Goal: Check status: Check status

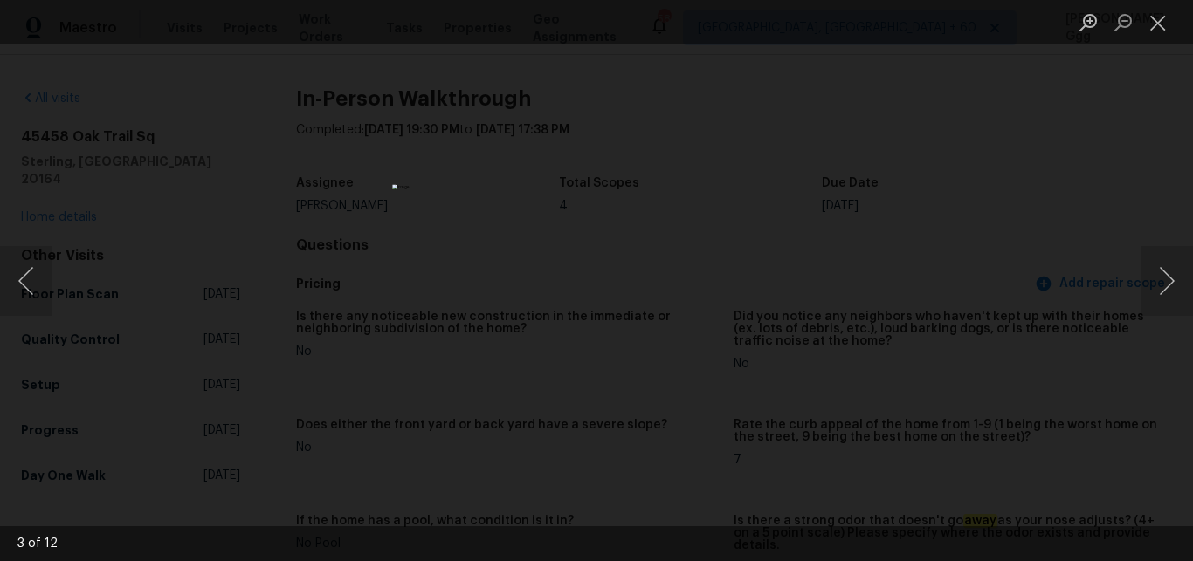
scroll to position [1980, 0]
click at [1150, 17] on button "Close lightbox" at bounding box center [1157, 22] width 35 height 31
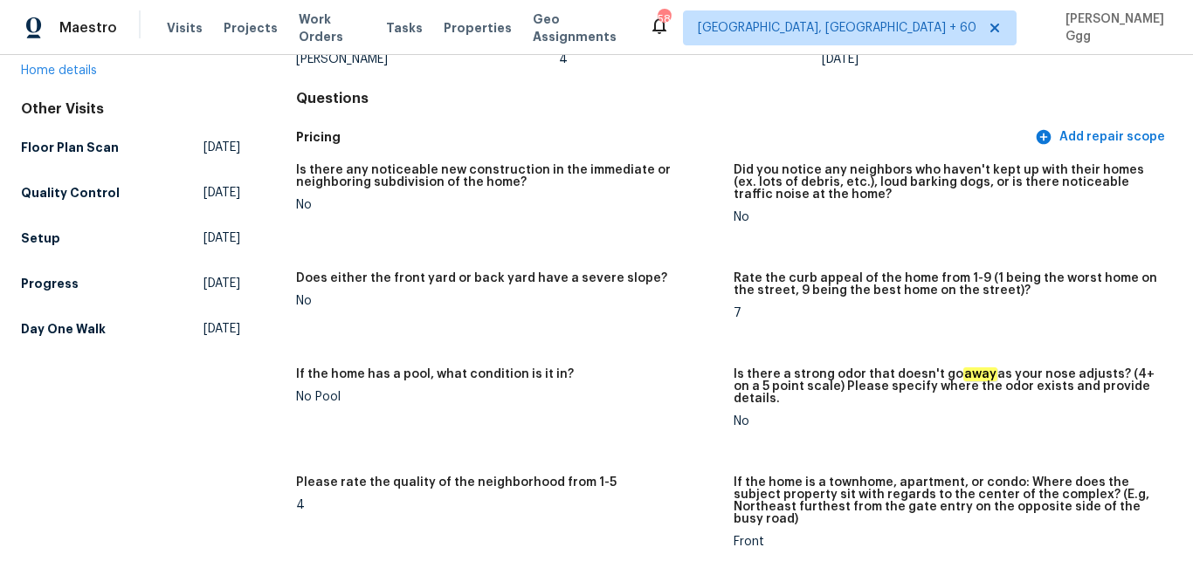
scroll to position [0, 0]
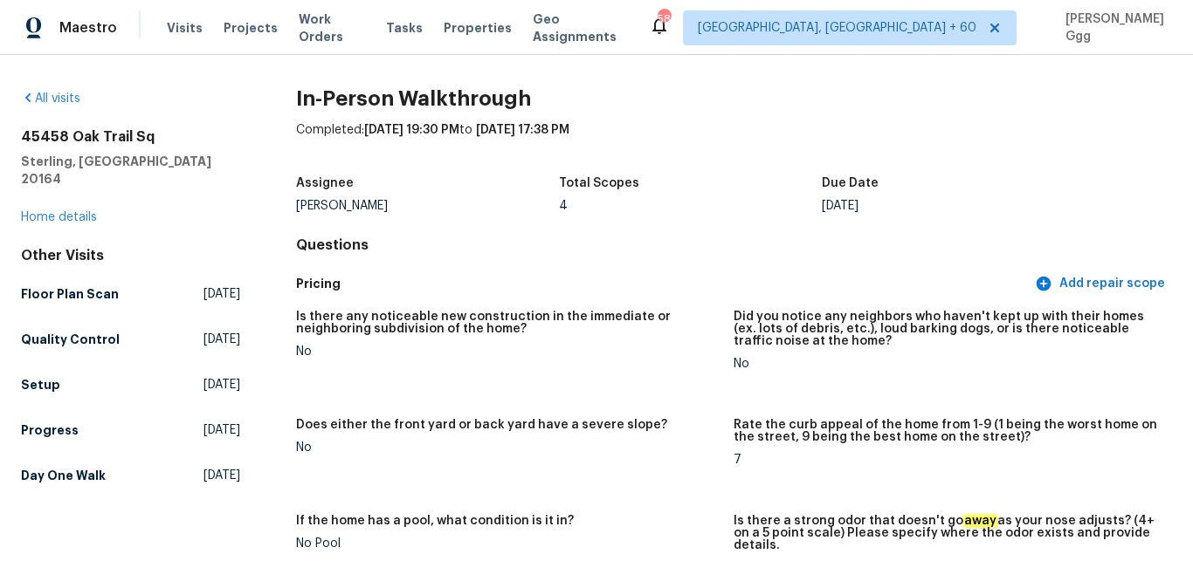
click at [203, 27] on div "Visits Projects Work Orders Tasks Properties Geo Assignments" at bounding box center [408, 27] width 482 height 35
click at [189, 27] on span "Visits" at bounding box center [185, 27] width 36 height 17
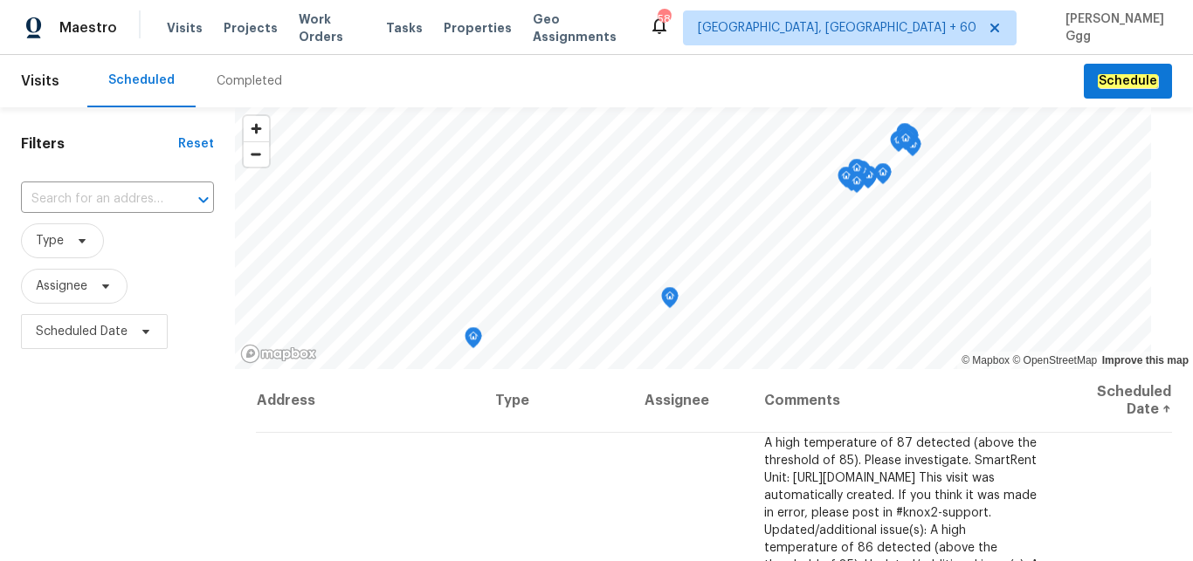
click at [238, 80] on div "Completed" at bounding box center [249, 80] width 65 height 17
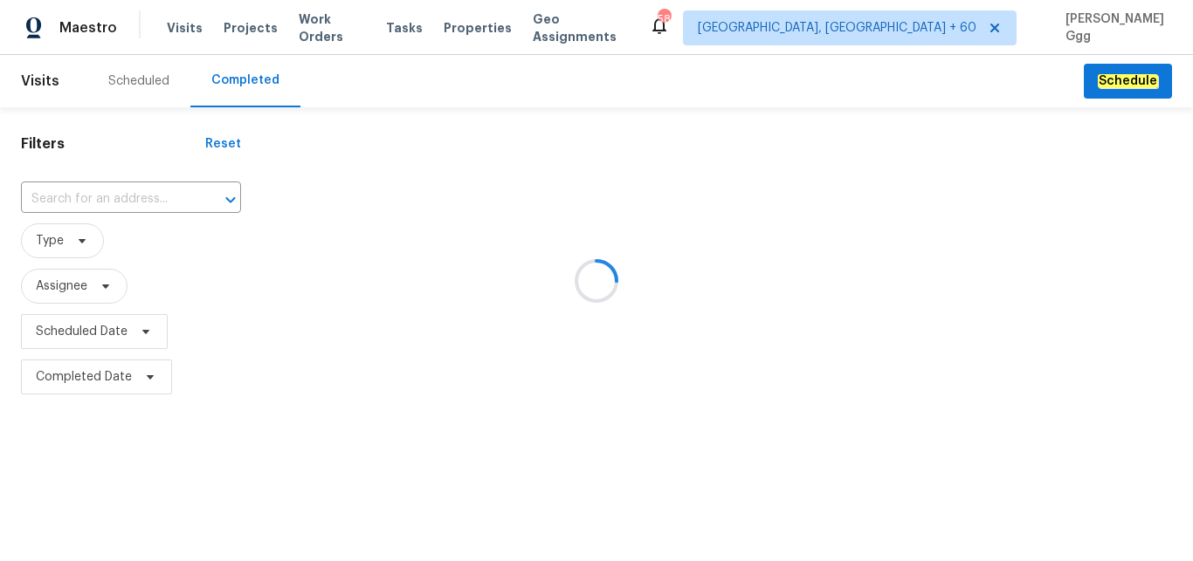
click at [52, 196] on div at bounding box center [596, 280] width 1193 height 561
click at [49, 192] on input "text" at bounding box center [106, 199] width 171 height 27
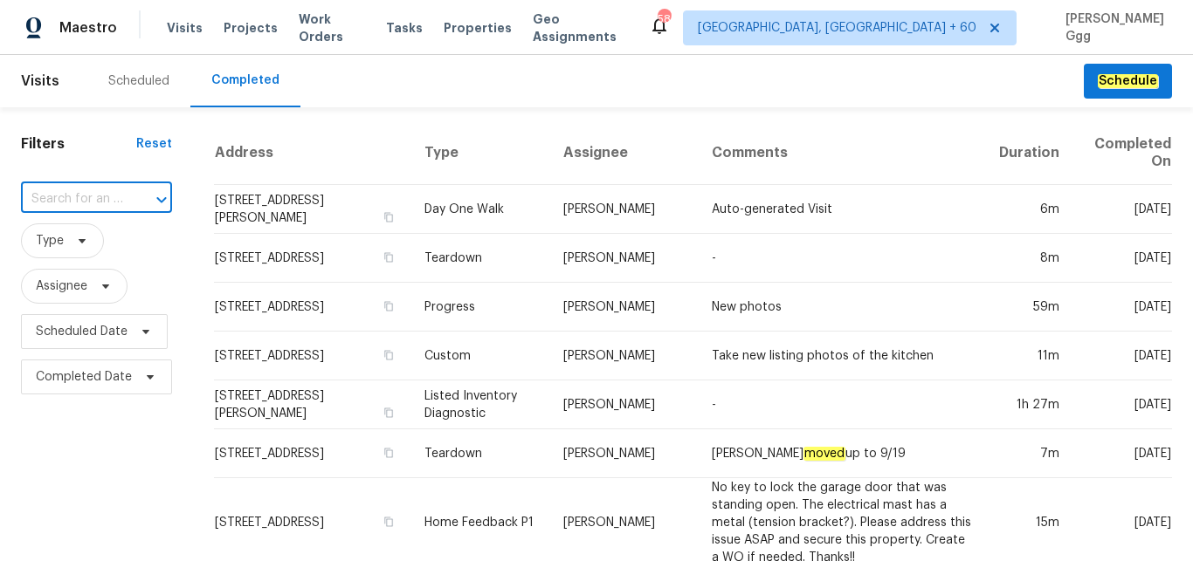
paste input "[STREET_ADDRESS]"
type input "[STREET_ADDRESS]"
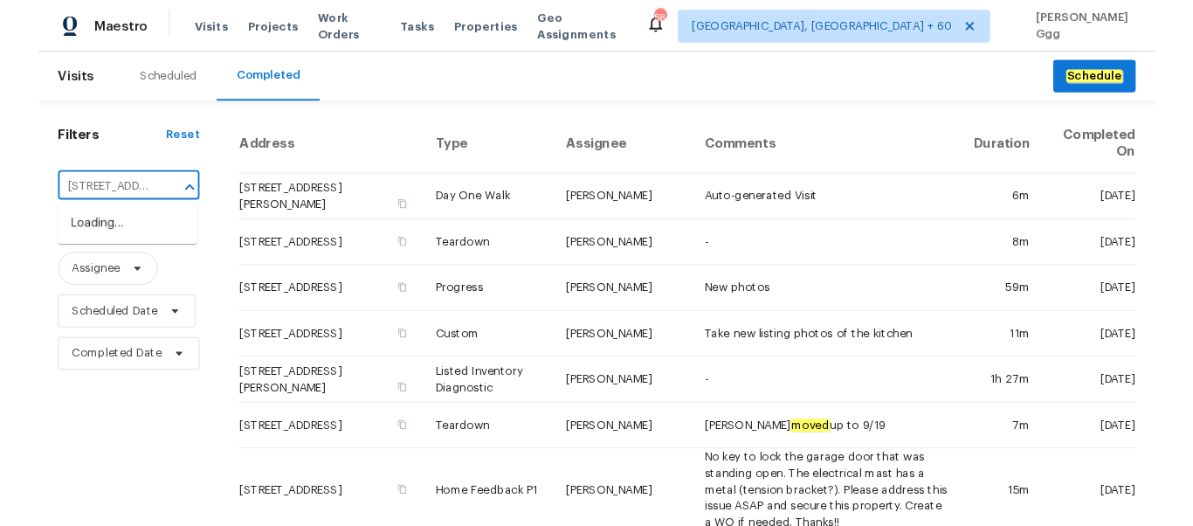
scroll to position [0, 120]
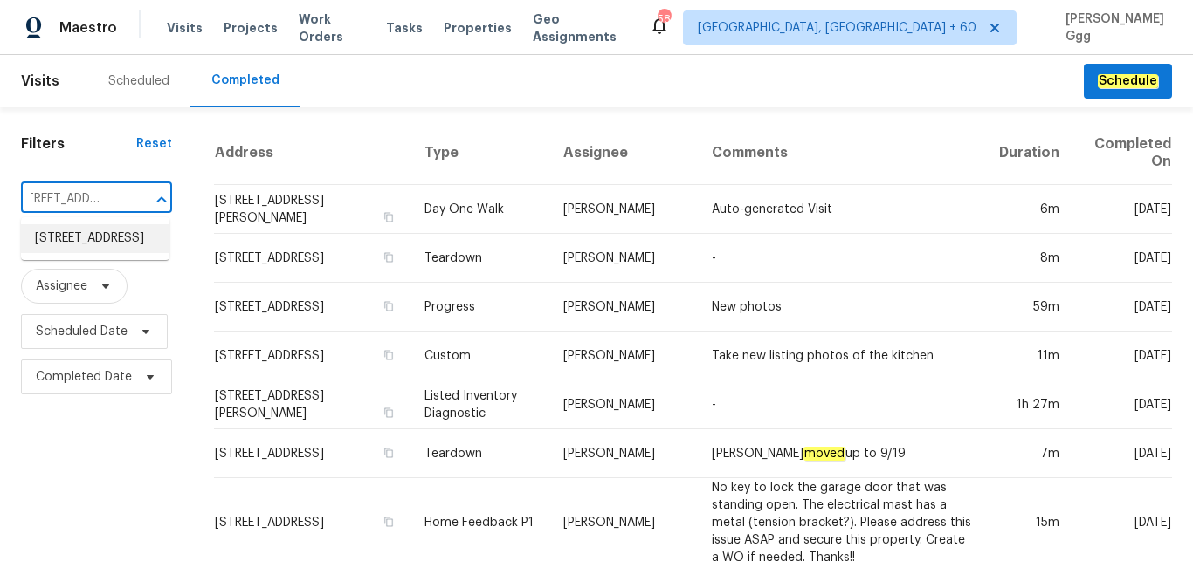
click at [64, 248] on li "[STREET_ADDRESS]" at bounding box center [95, 238] width 148 height 29
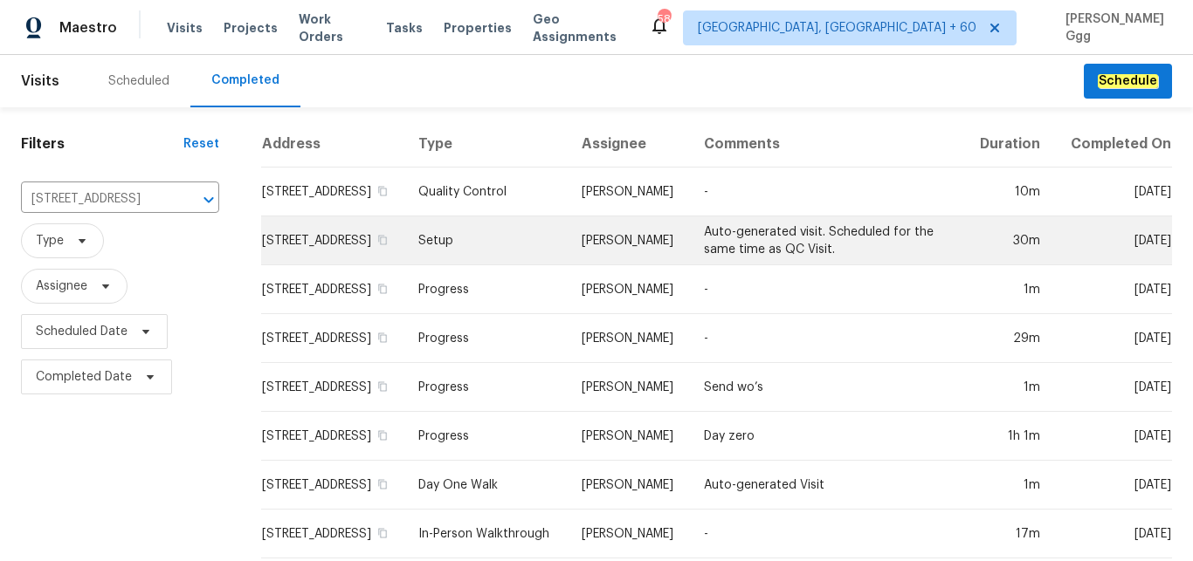
click at [462, 265] on td "Setup" at bounding box center [485, 241] width 163 height 49
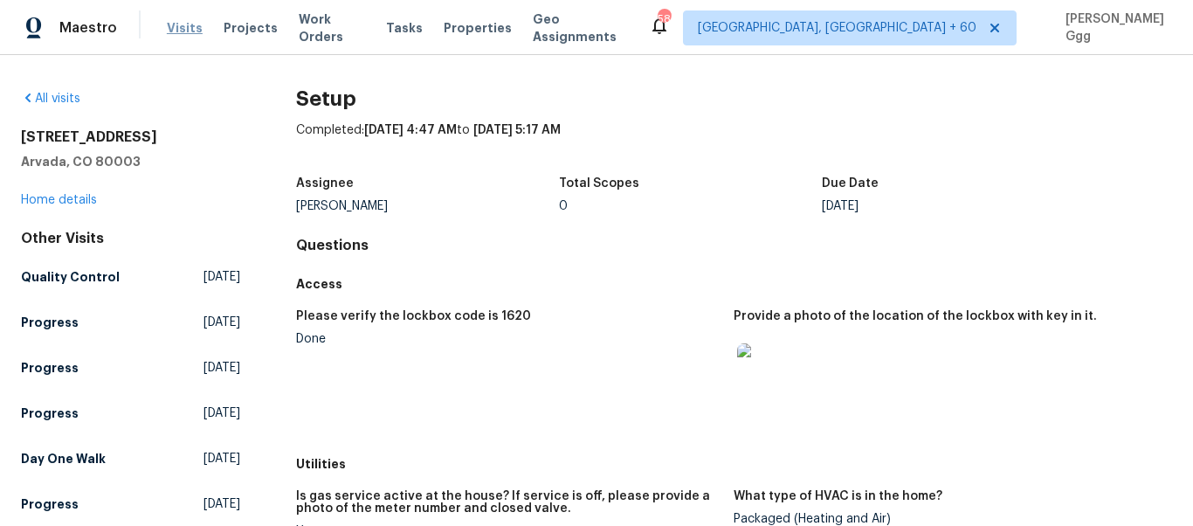
click at [175, 26] on span "Visits" at bounding box center [185, 27] width 36 height 17
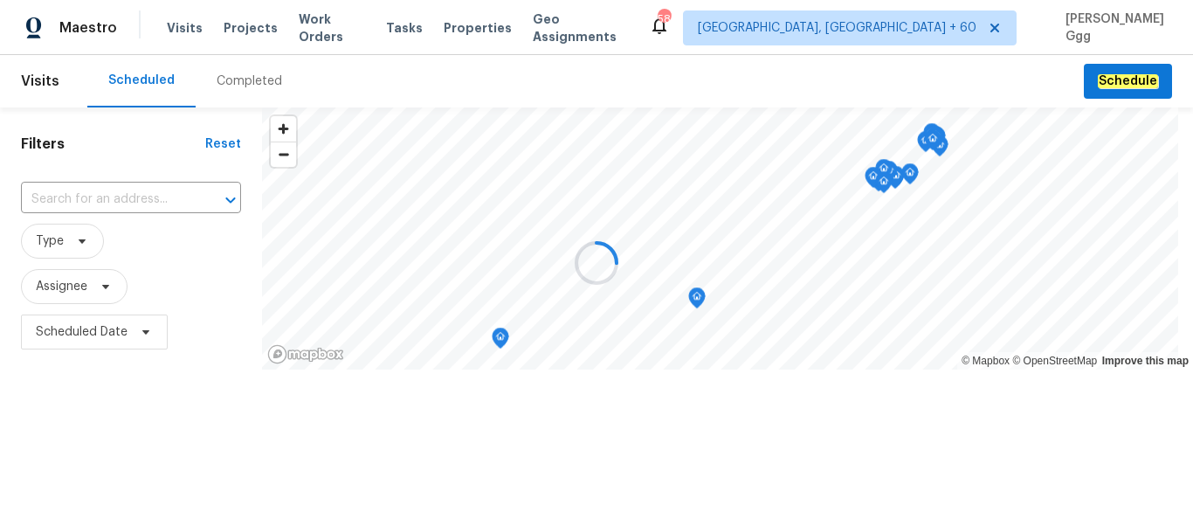
click at [224, 82] on div "Completed" at bounding box center [249, 80] width 65 height 17
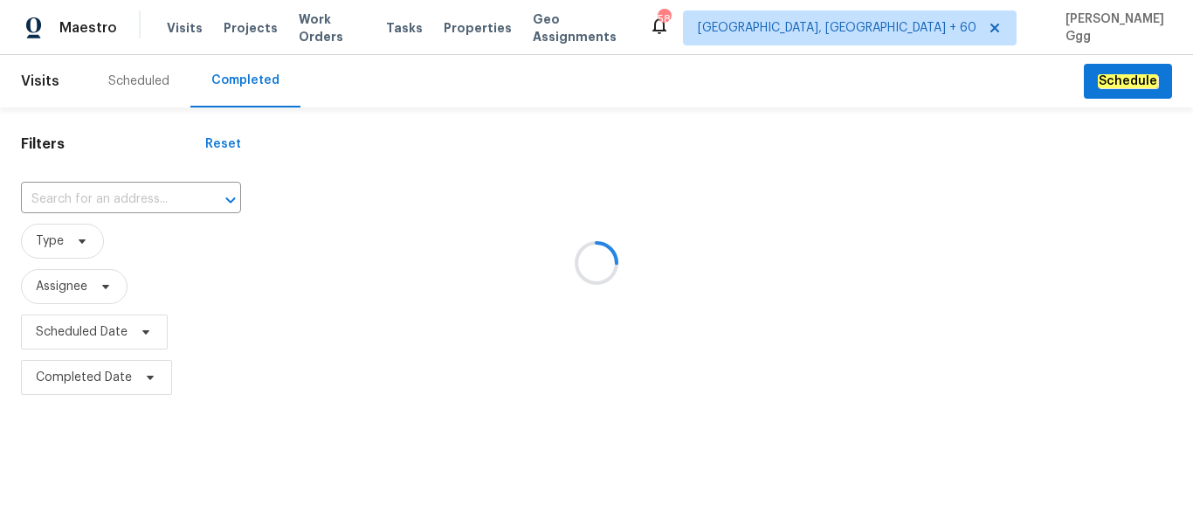
click at [67, 196] on div at bounding box center [596, 263] width 1193 height 526
click at [60, 194] on div at bounding box center [596, 263] width 1193 height 526
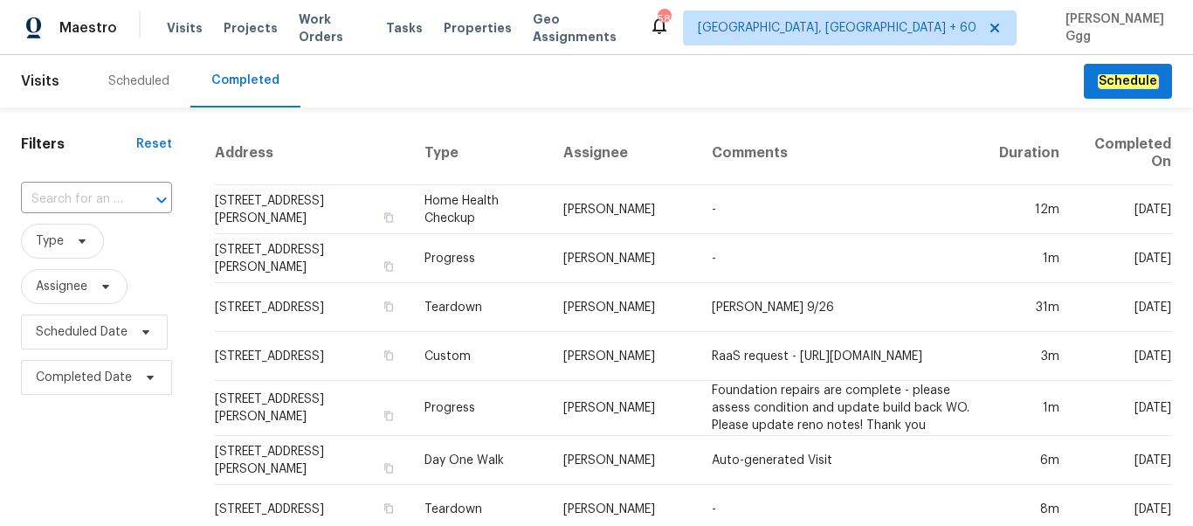
click at [60, 194] on input "text" at bounding box center [72, 199] width 102 height 27
paste input "[STREET_ADDRESS][PERSON_NAME]"
type input "[STREET_ADDRESS][PERSON_NAME]"
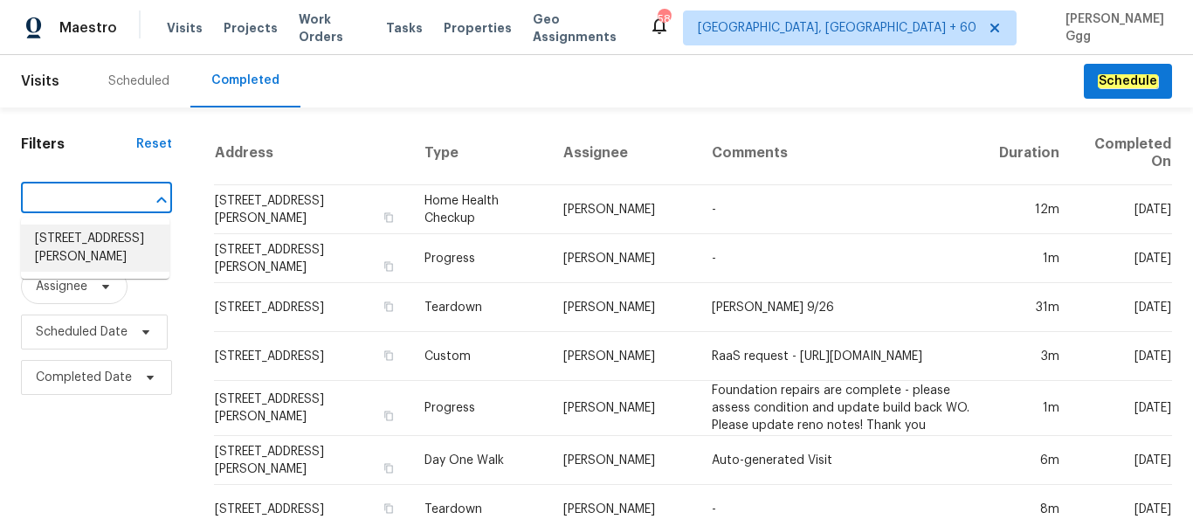
click at [88, 251] on li "[STREET_ADDRESS][PERSON_NAME]" at bounding box center [95, 247] width 148 height 47
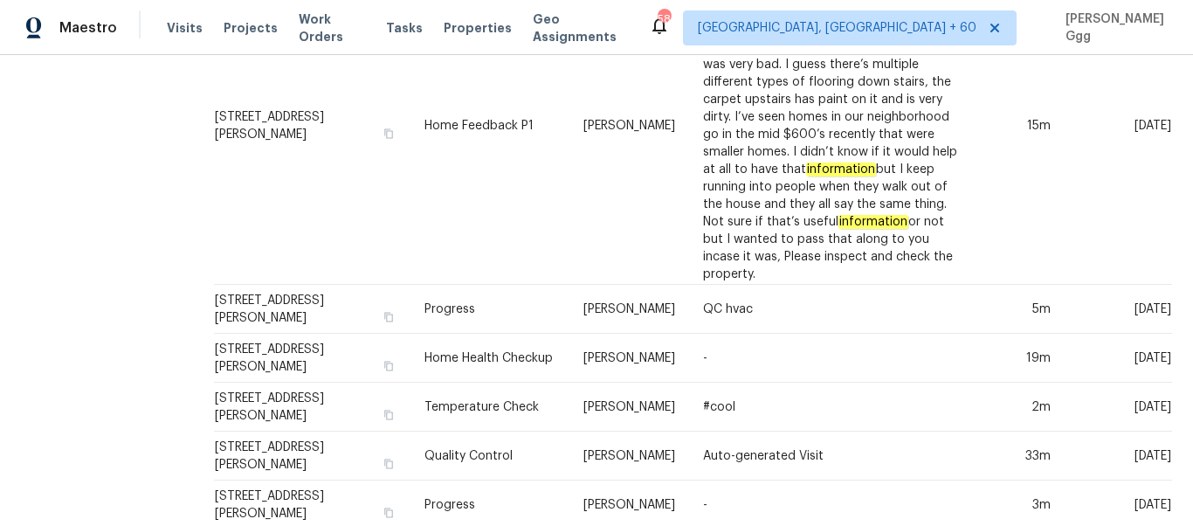
scroll to position [954, 0]
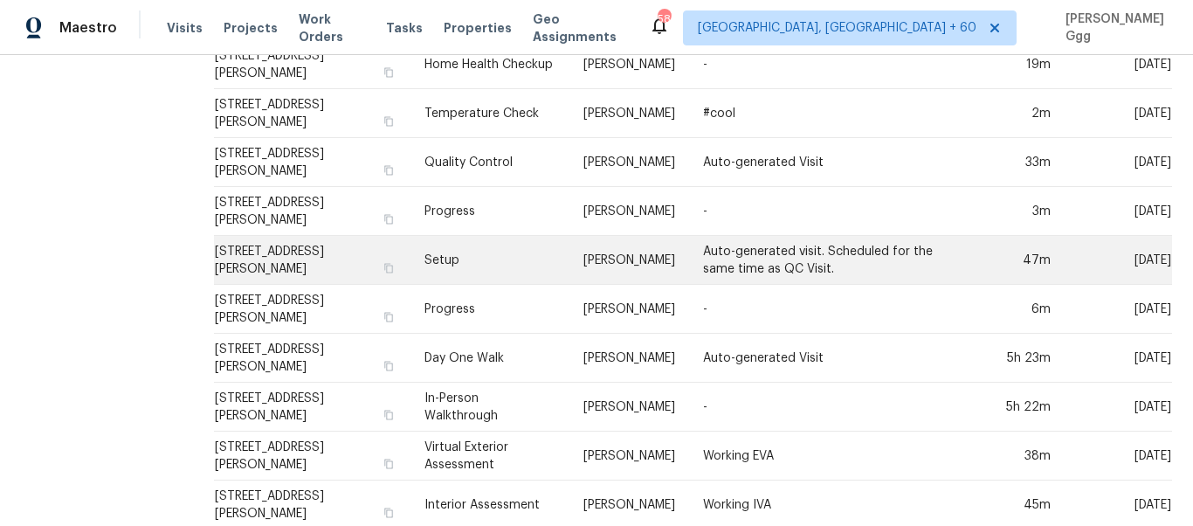
click at [432, 244] on td "Setup" at bounding box center [489, 260] width 159 height 49
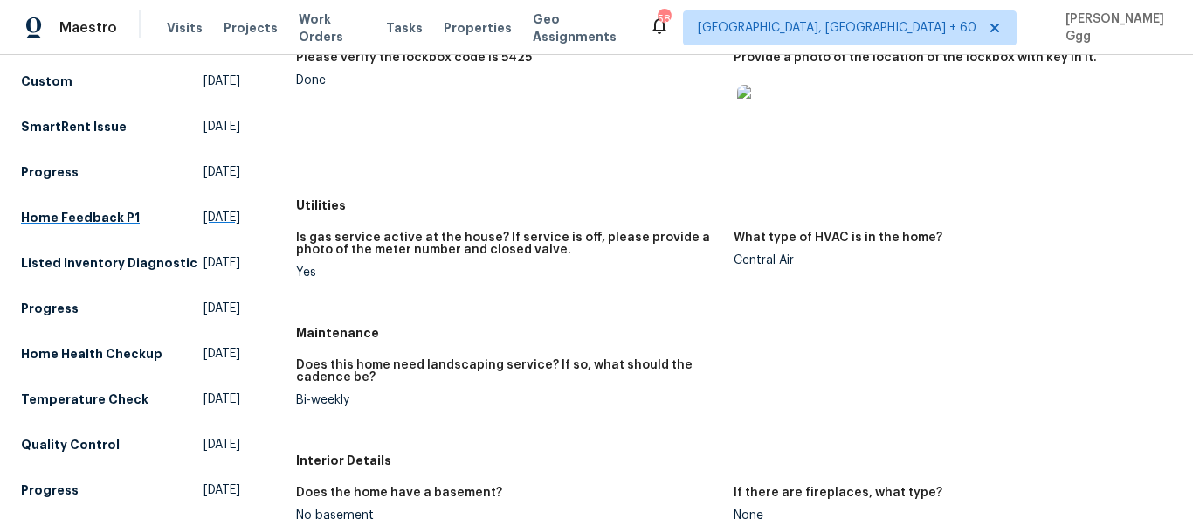
scroll to position [38, 0]
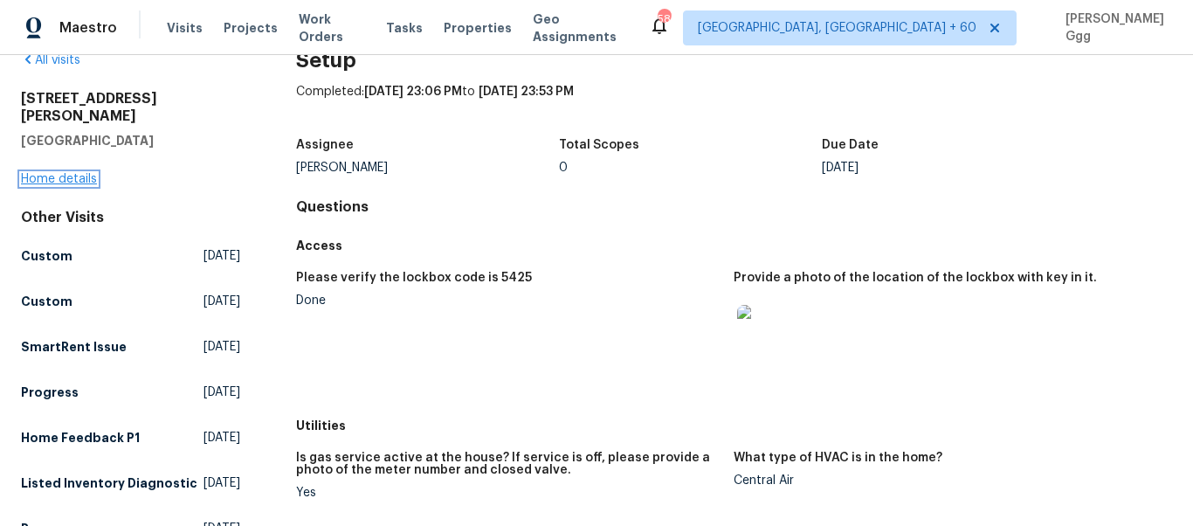
click at [69, 173] on link "Home details" at bounding box center [59, 179] width 76 height 12
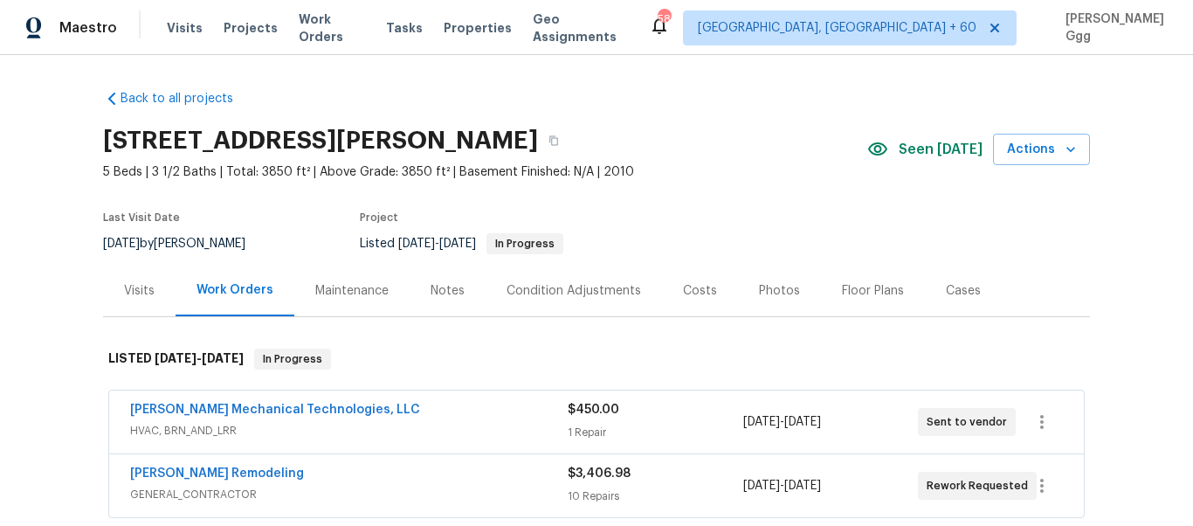
click at [759, 294] on div "Photos" at bounding box center [779, 290] width 41 height 17
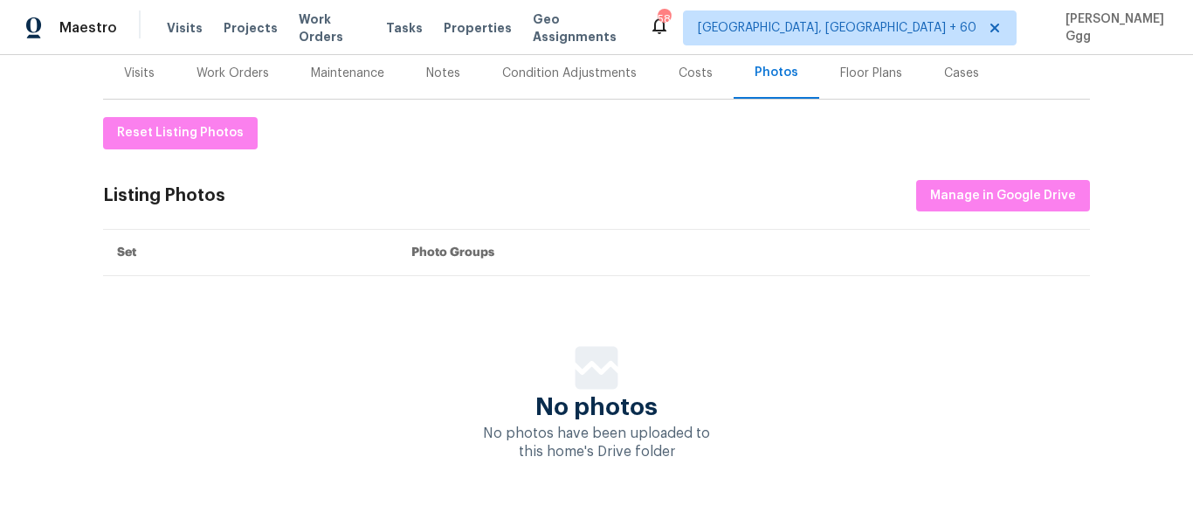
scroll to position [220, 0]
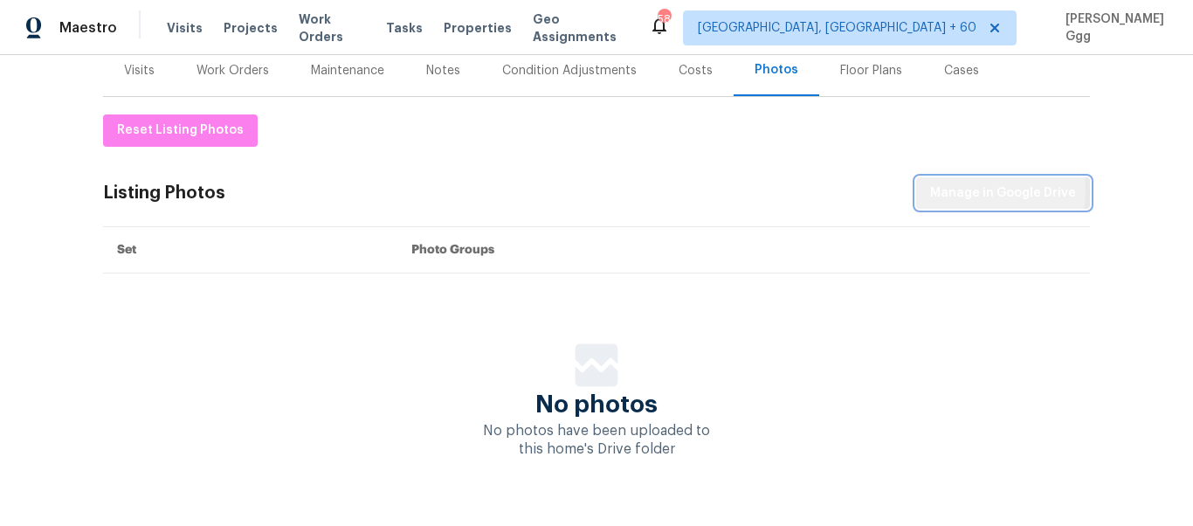
click at [968, 191] on span "Manage in Google Drive" at bounding box center [1003, 194] width 146 height 22
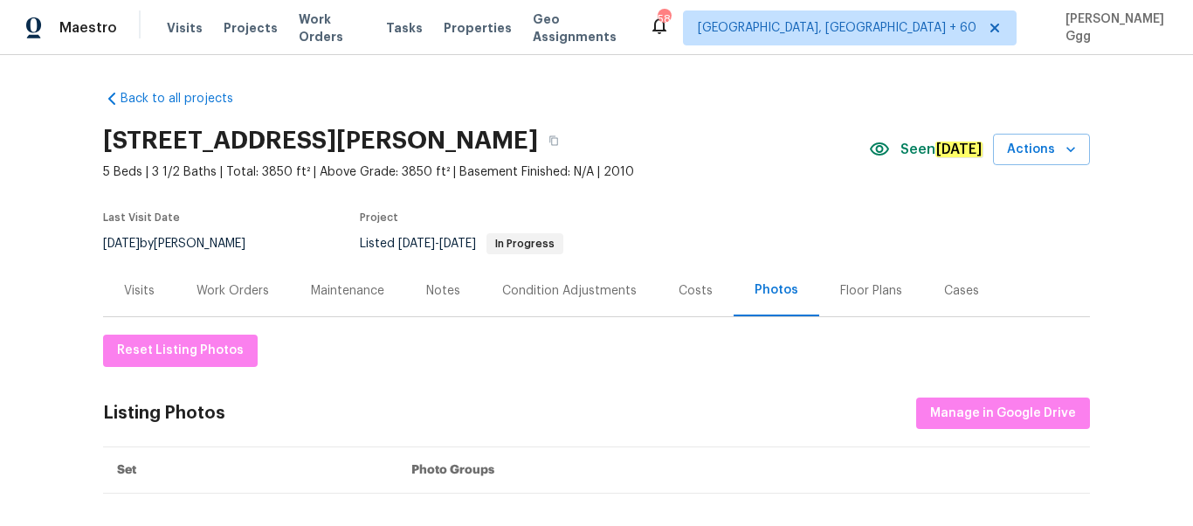
click at [184, 38] on div "Visits Projects Work Orders Tasks Properties Geo Assignments" at bounding box center [408, 27] width 482 height 35
click at [183, 32] on span "Visits" at bounding box center [185, 27] width 36 height 17
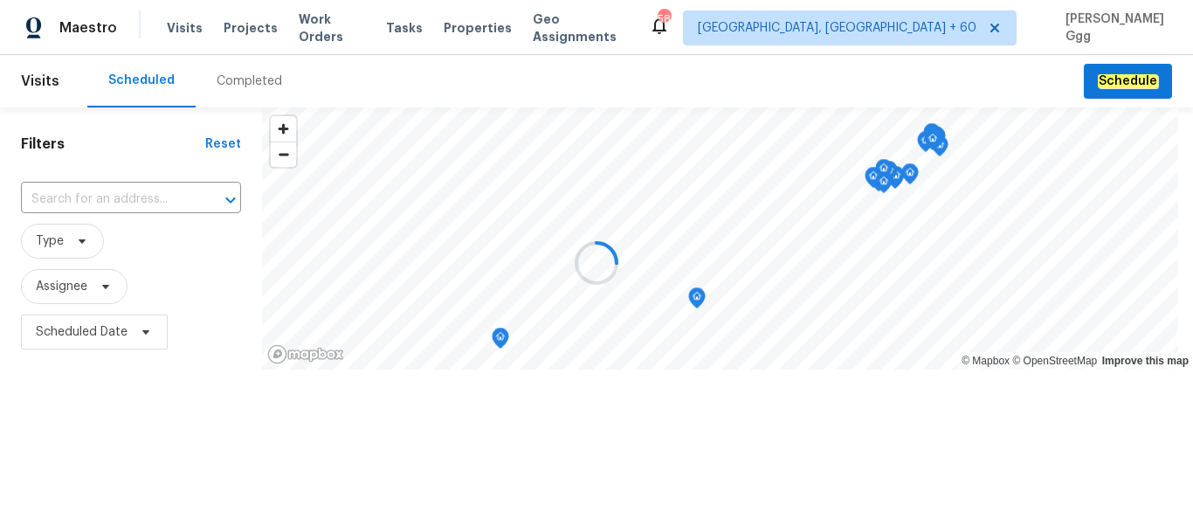
click at [247, 84] on div "Completed" at bounding box center [249, 80] width 65 height 17
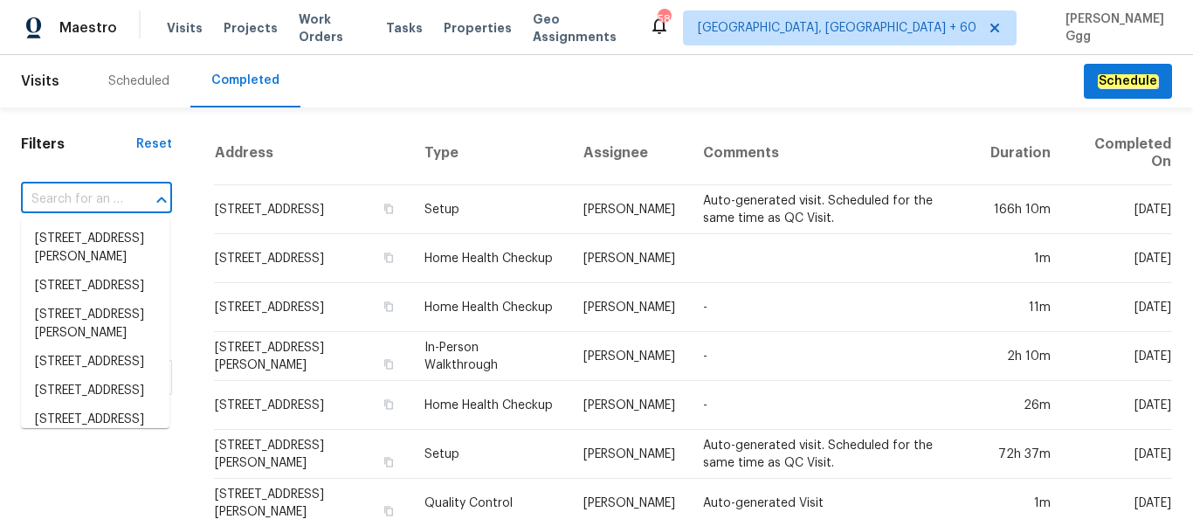
click at [46, 196] on input "text" at bounding box center [72, 199] width 102 height 27
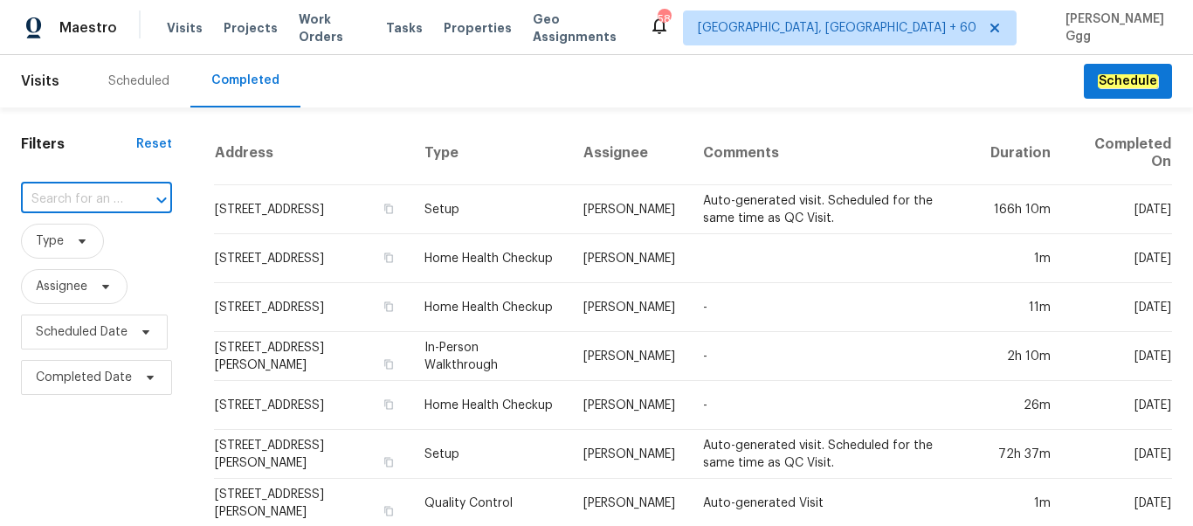
paste input "[STREET_ADDRESS]"
type input "[STREET_ADDRESS]"
click at [70, 253] on li "[STREET_ADDRESS]" at bounding box center [95, 238] width 148 height 29
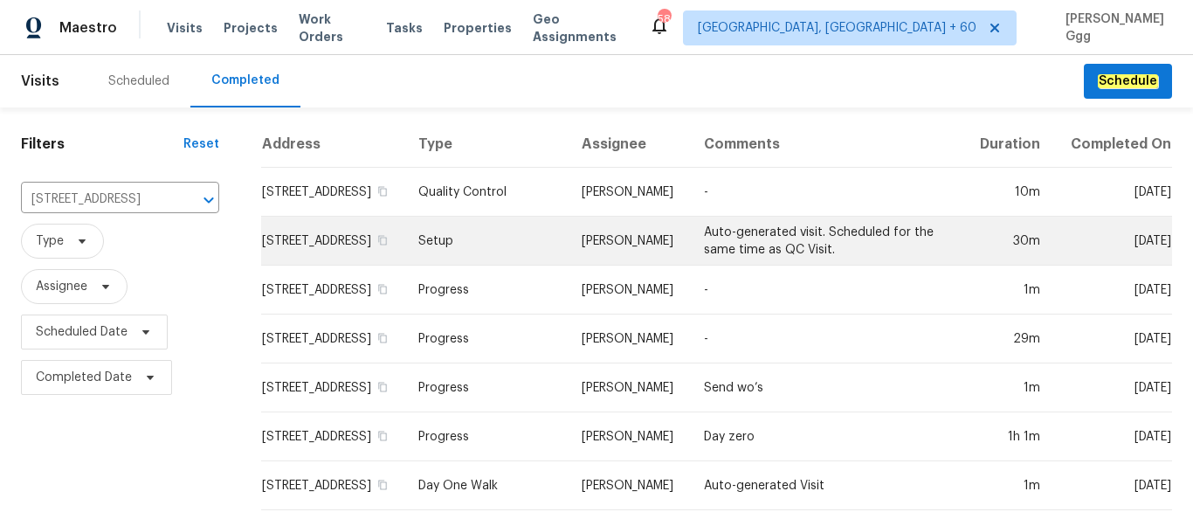
click at [473, 253] on td "Setup" at bounding box center [485, 241] width 163 height 49
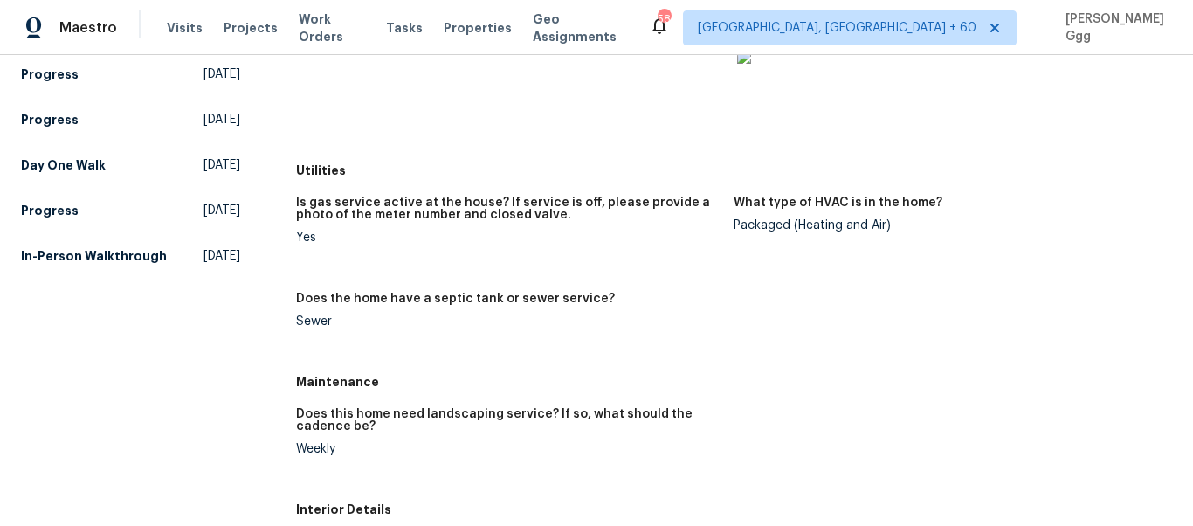
scroll to position [660, 0]
